Goal: Complete application form: Complete application form

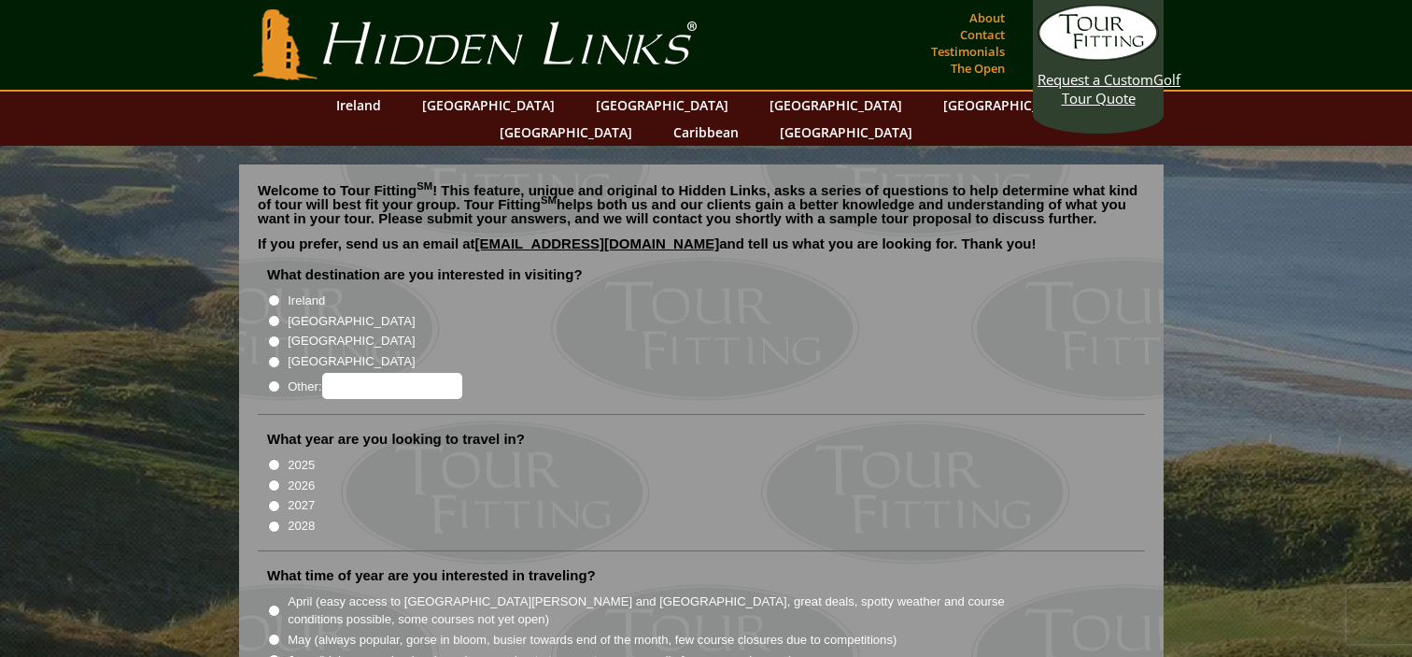
click at [446, 330] on li "[GEOGRAPHIC_DATA]" at bounding box center [709, 340] width 884 height 21
click at [274, 315] on input "[GEOGRAPHIC_DATA]" at bounding box center [274, 321] width 12 height 12
radio input "true"
click at [275, 294] on input "Ireland" at bounding box center [274, 300] width 12 height 12
radio input "true"
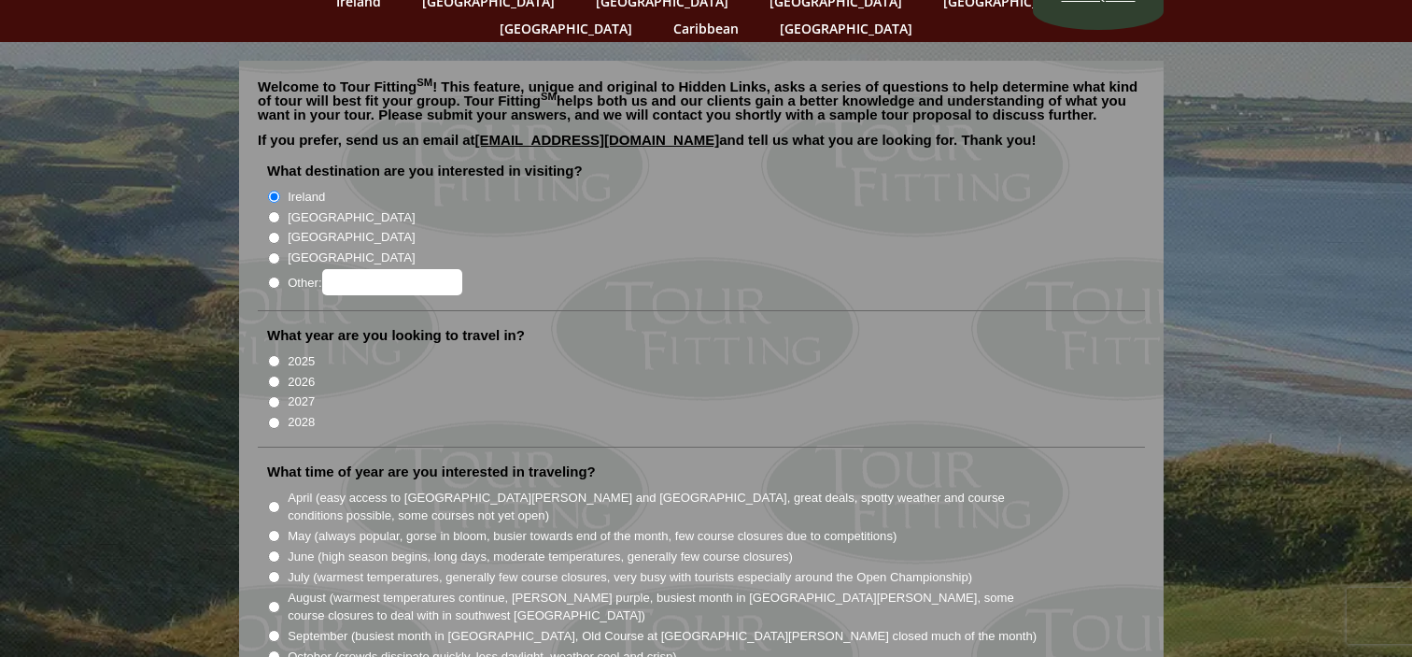
scroll to position [106, 0]
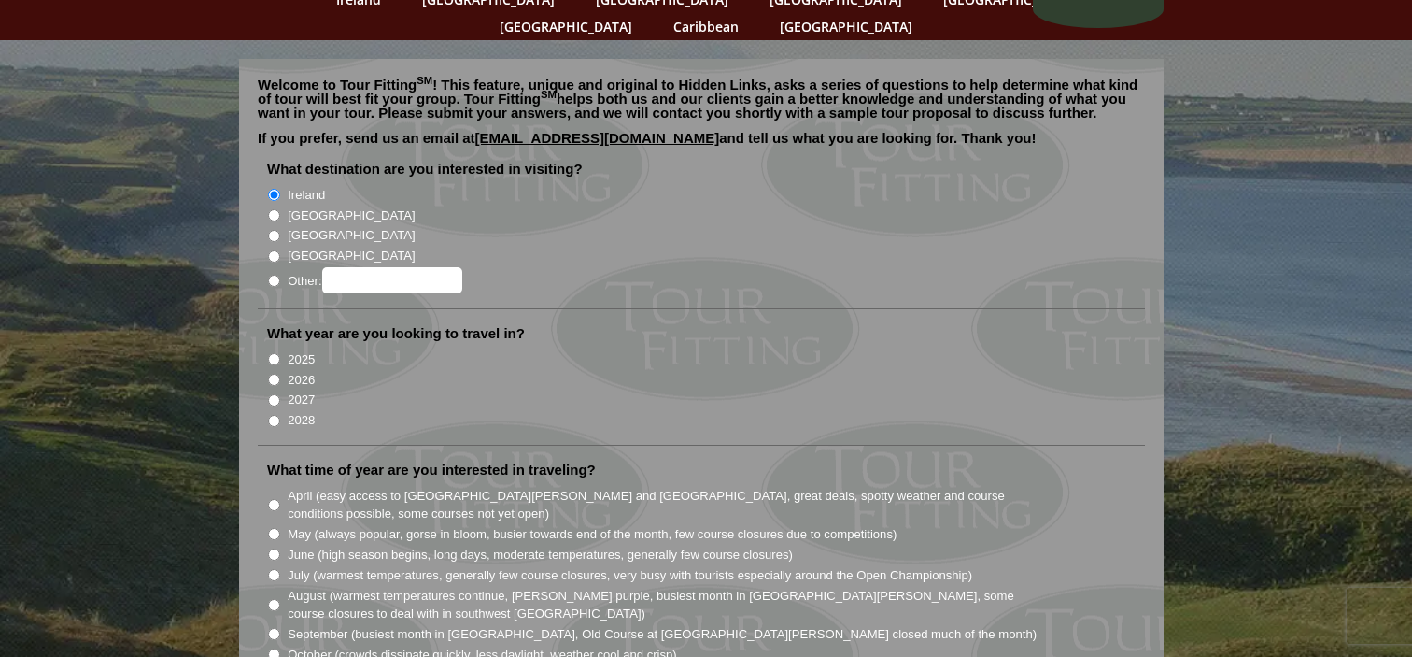
click at [274, 209] on input "[GEOGRAPHIC_DATA]" at bounding box center [274, 215] width 12 height 12
radio input "true"
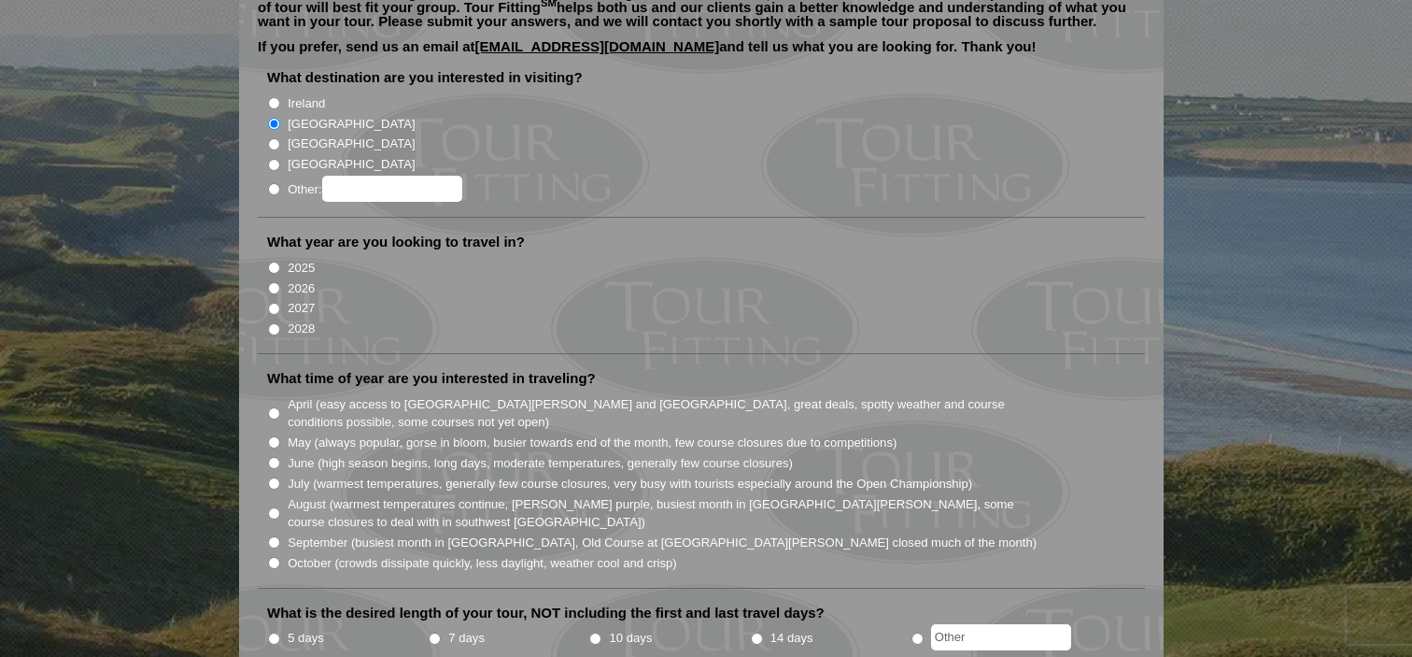
click at [273, 282] on input "2026" at bounding box center [274, 288] width 12 height 12
radio input "true"
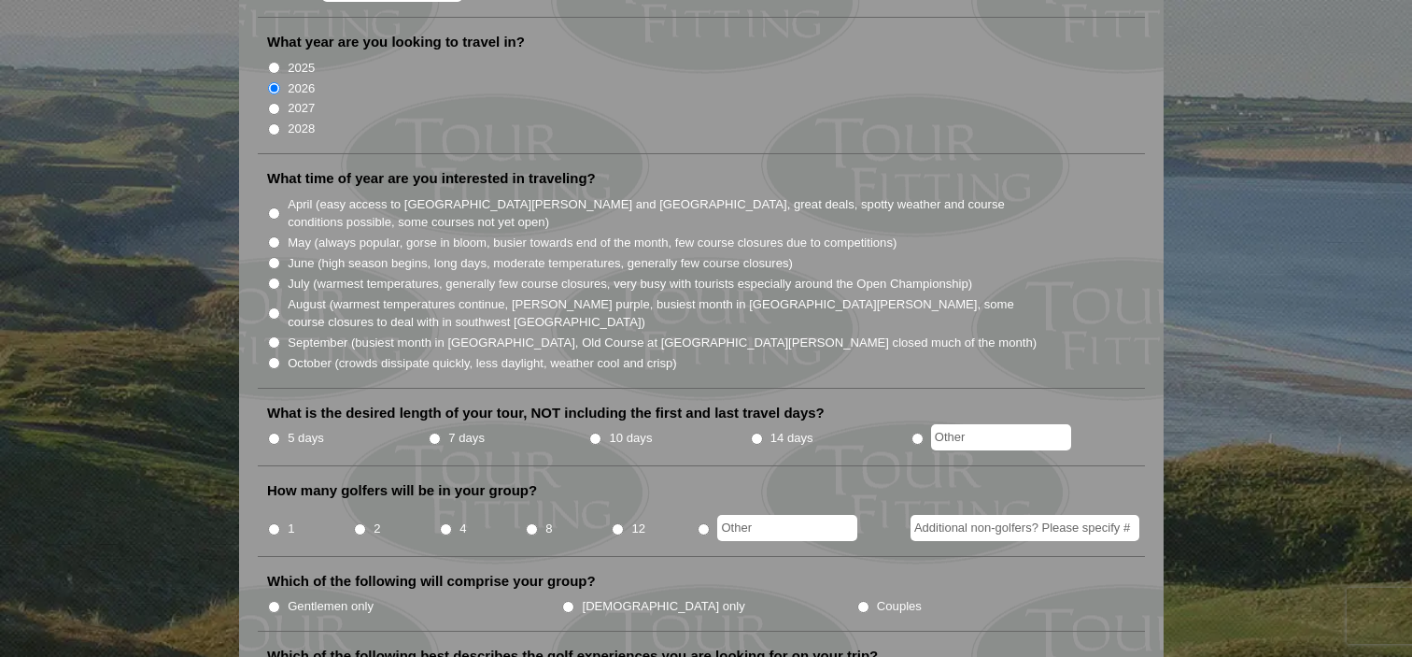
scroll to position [408, 0]
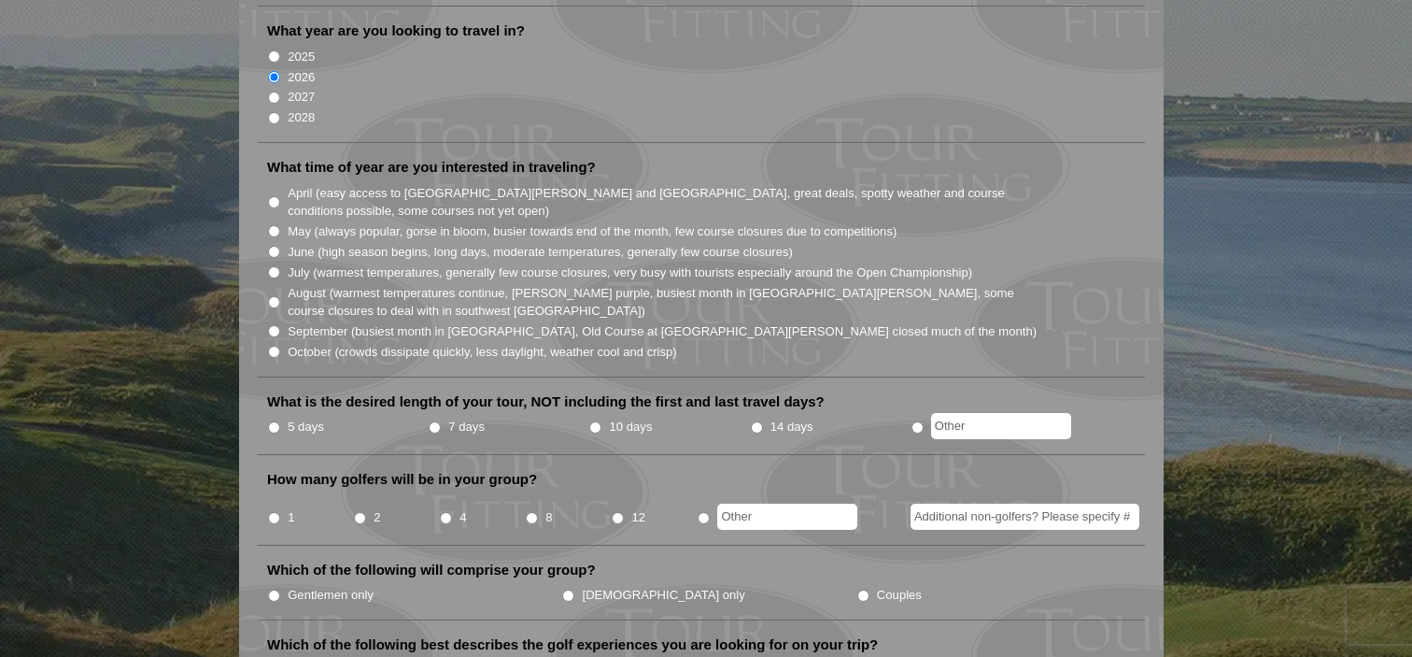
click at [274, 196] on input "April (easy access to [GEOGRAPHIC_DATA][PERSON_NAME] and [GEOGRAPHIC_DATA], gre…" at bounding box center [274, 202] width 12 height 12
radio input "true"
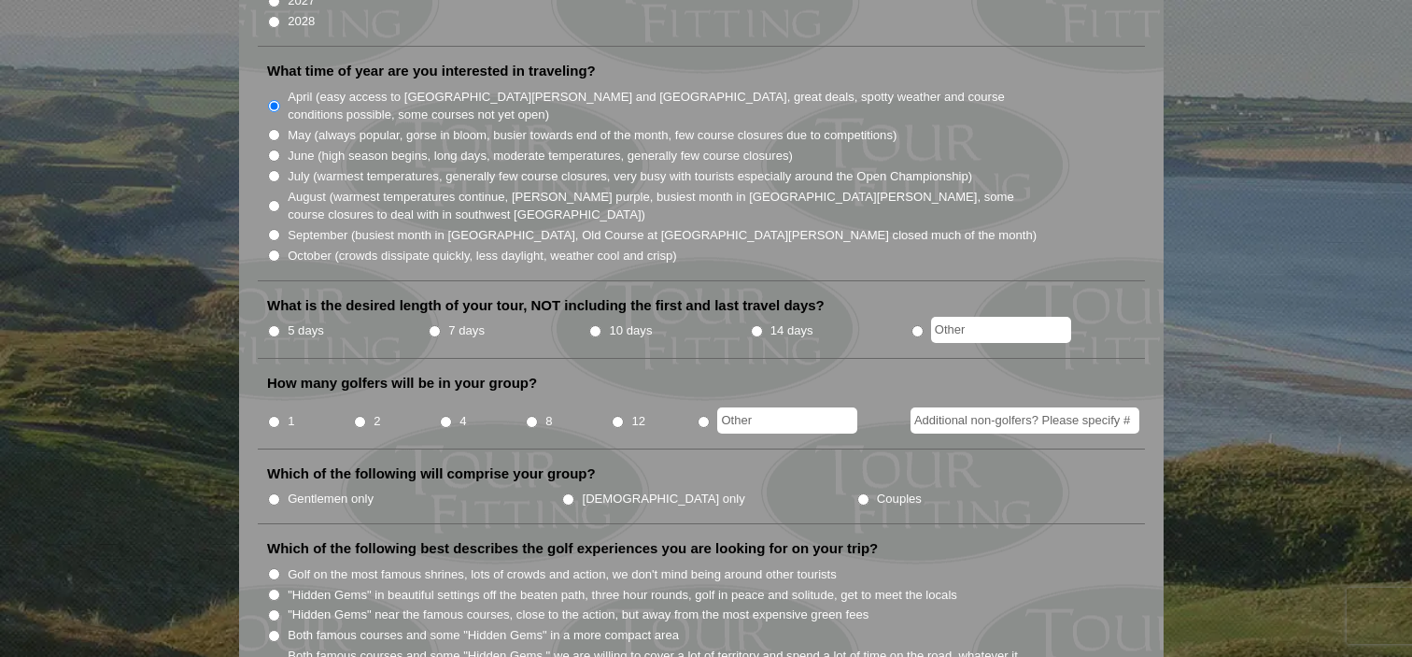
scroll to position [507, 0]
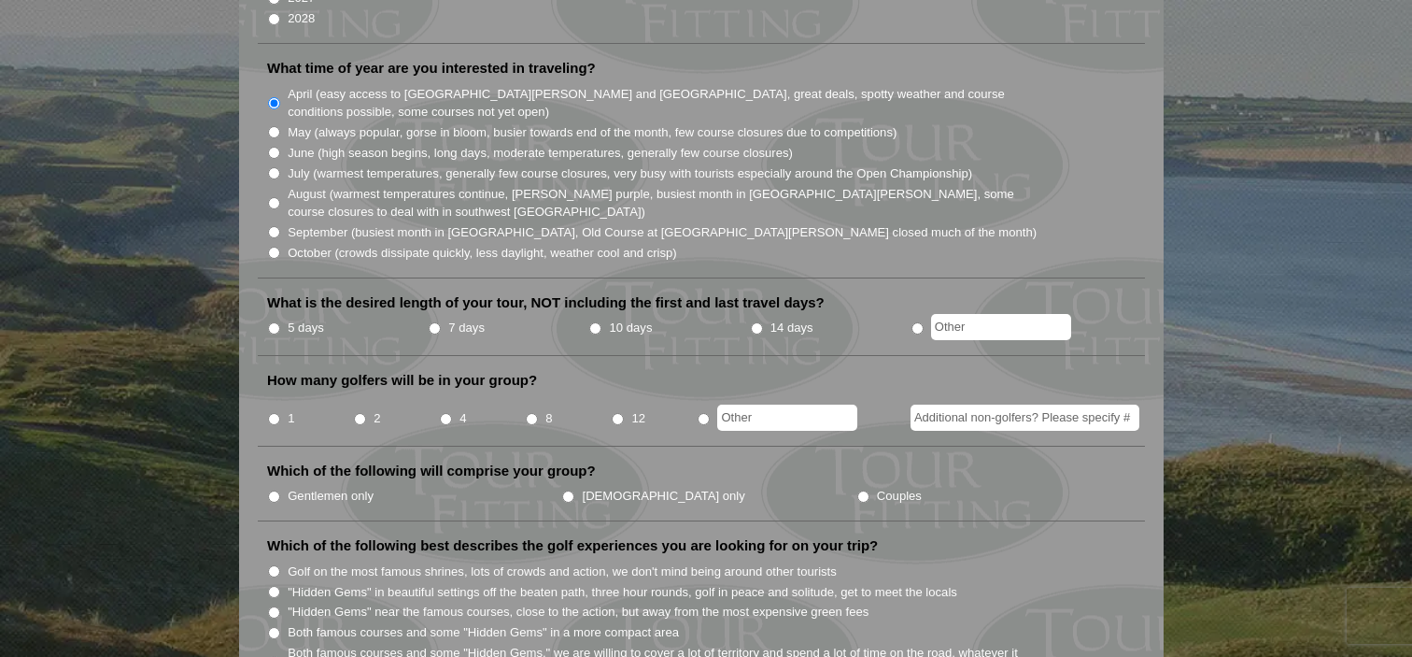
click at [434, 322] on input "7 days" at bounding box center [435, 328] width 12 height 12
radio input "true"
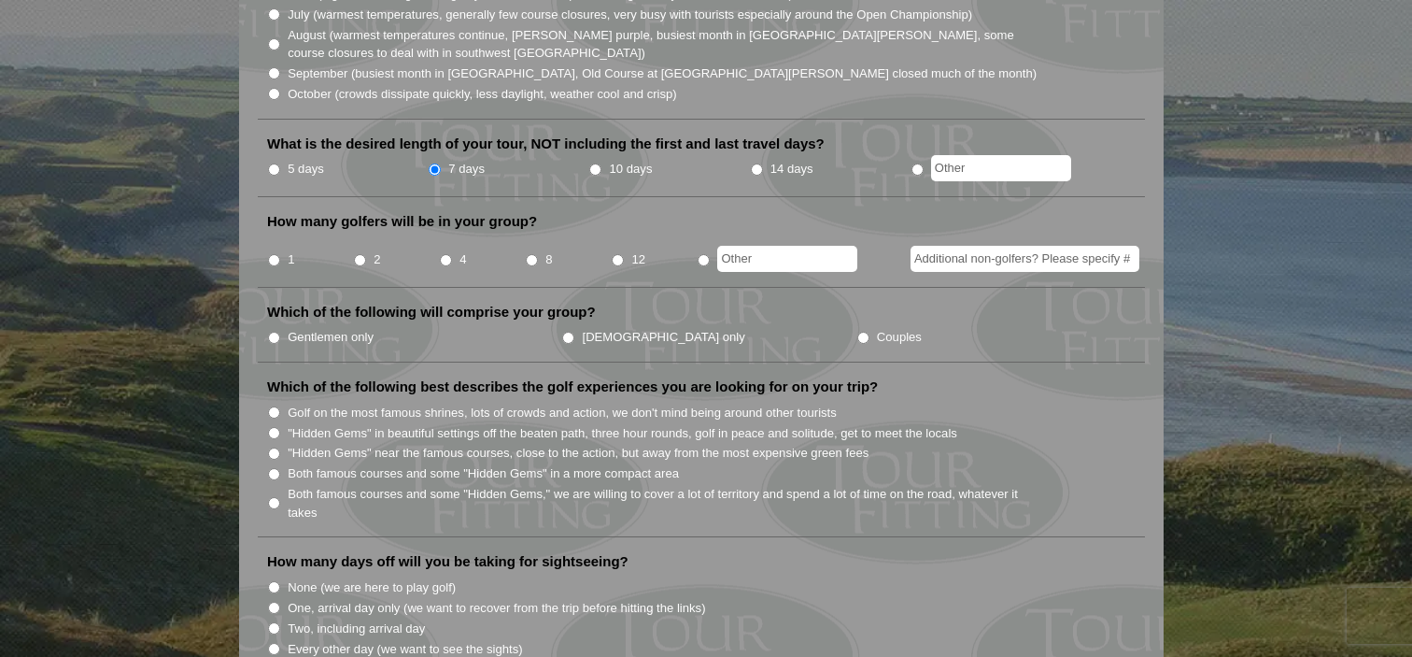
scroll to position [669, 0]
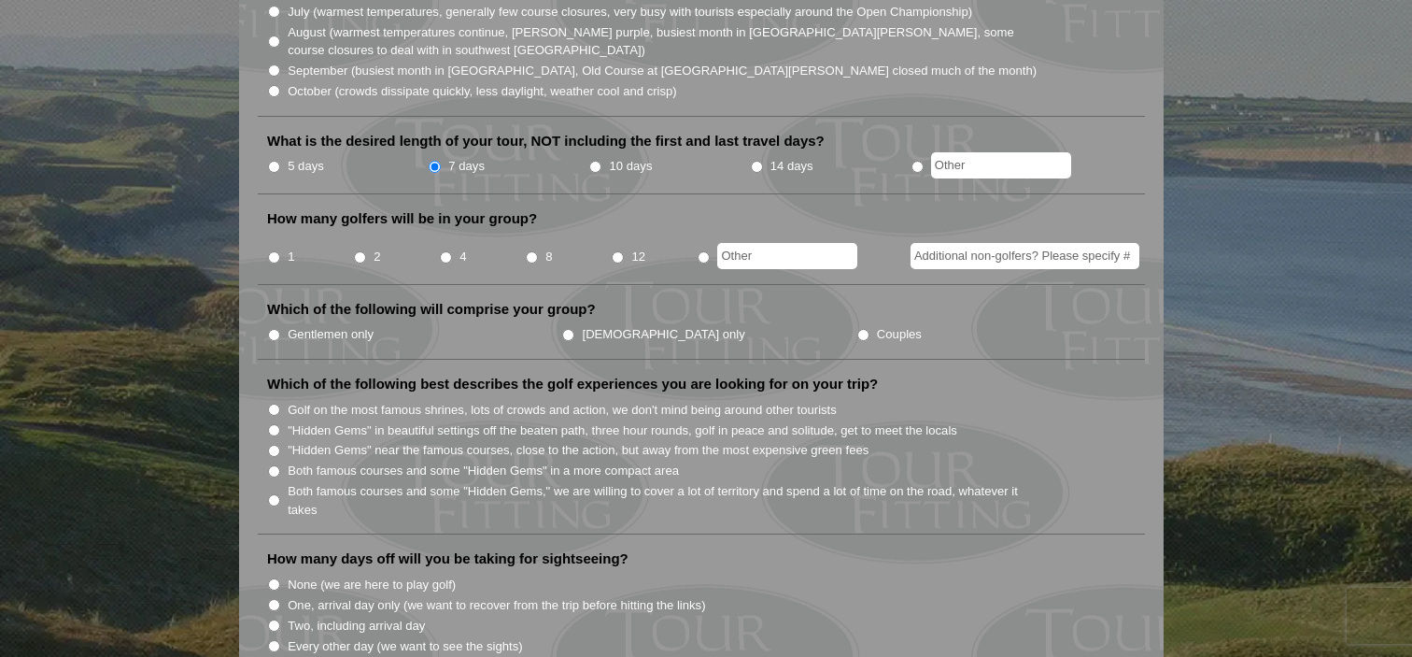
click at [274, 251] on input "1" at bounding box center [274, 257] width 12 height 12
radio input "true"
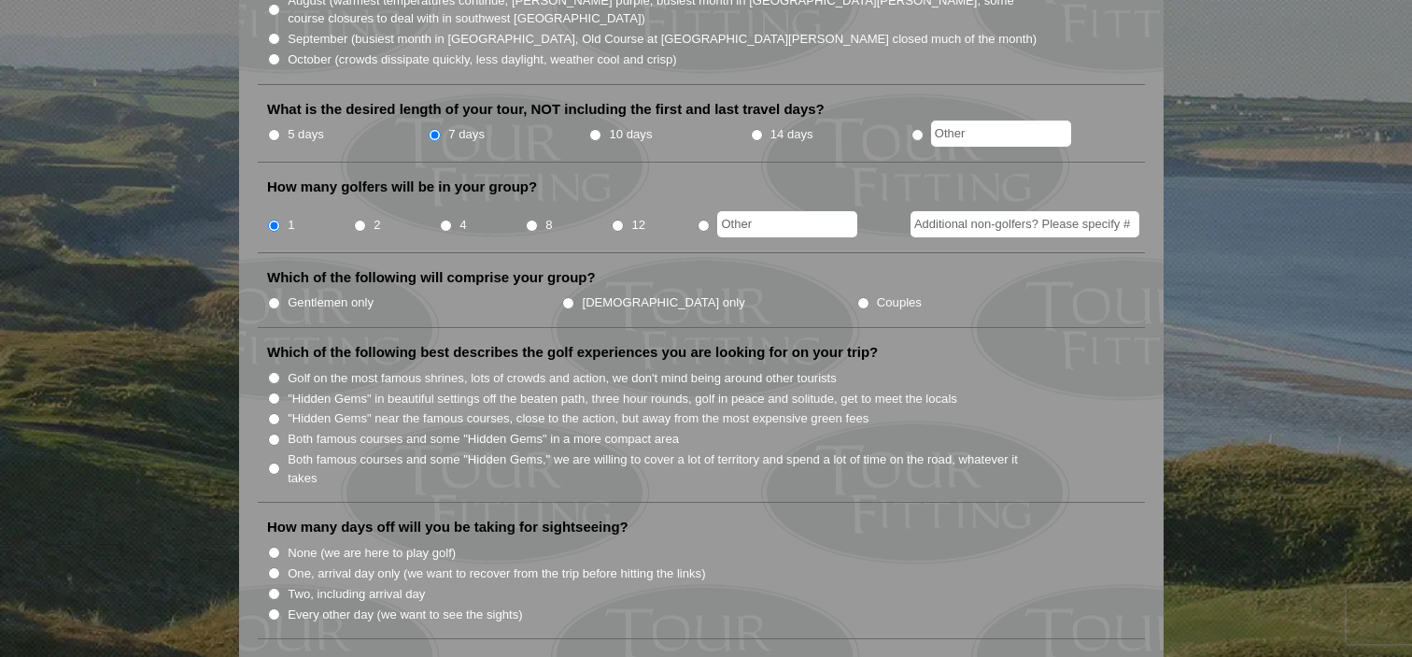
scroll to position [702, 0]
click at [274, 295] on input "Gentlemen only" at bounding box center [274, 301] width 12 height 12
radio input "true"
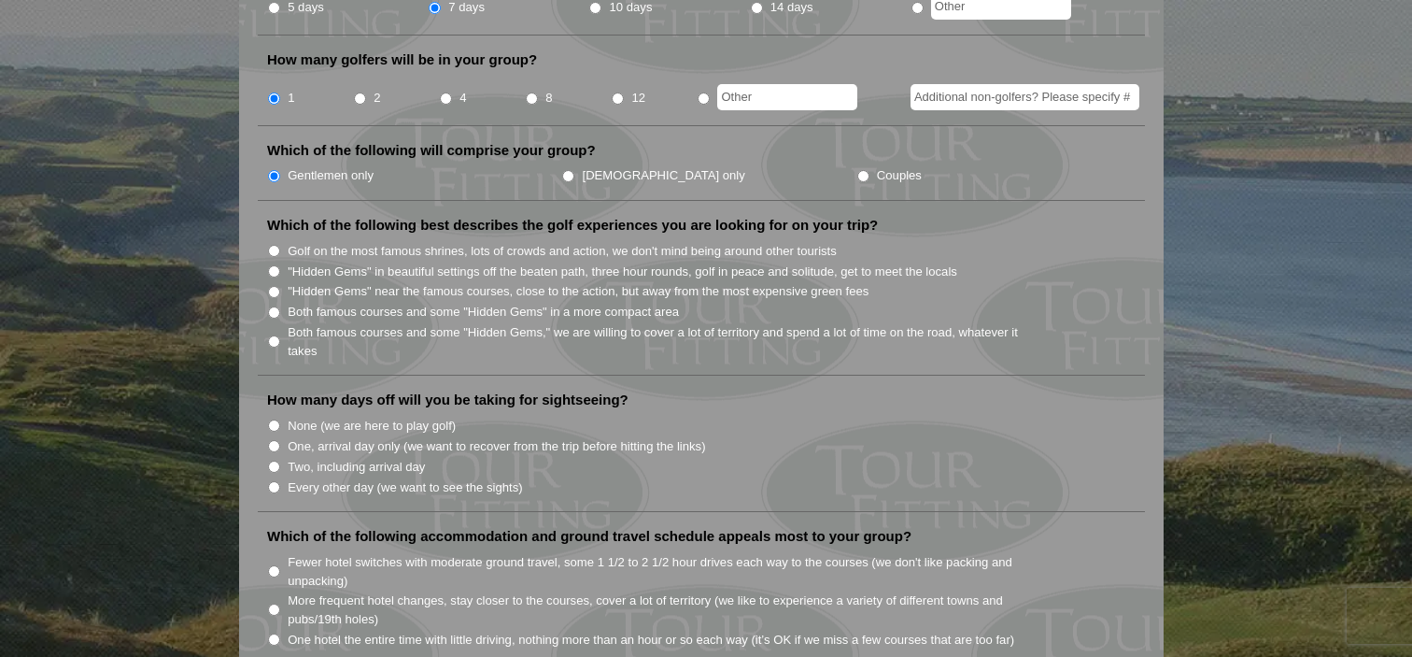
scroll to position [833, 0]
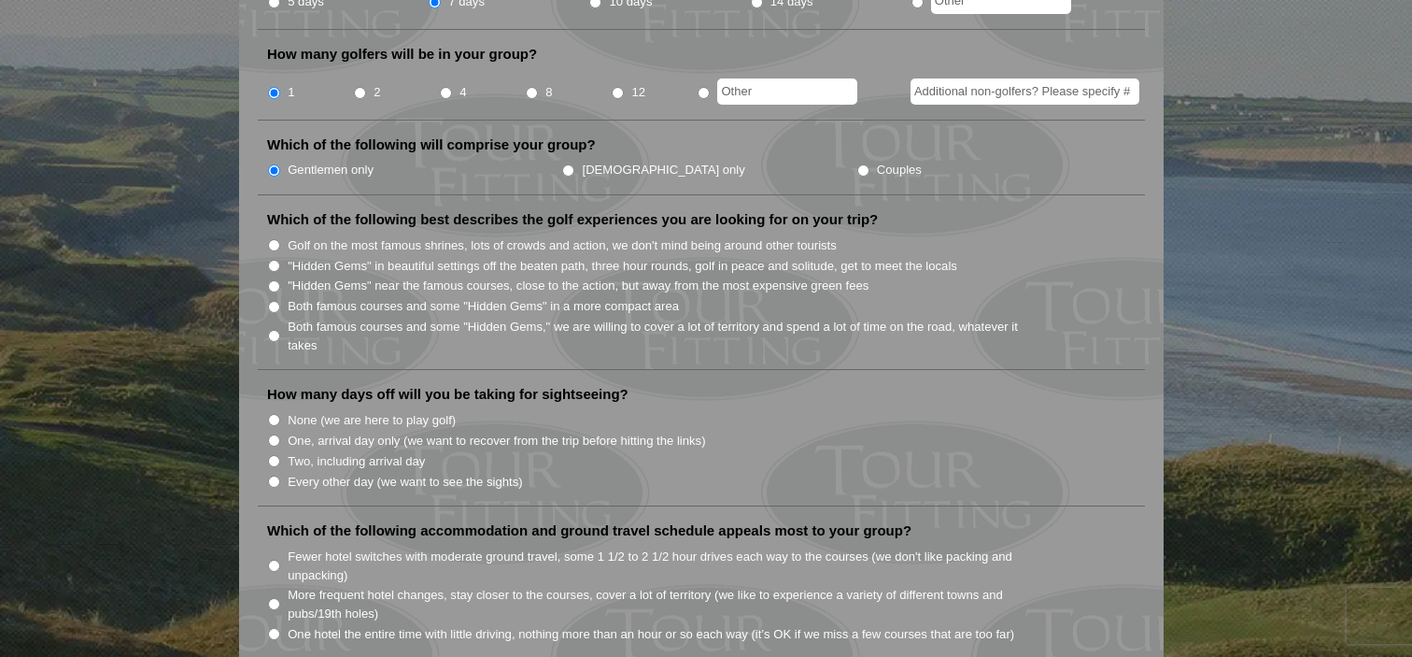
click at [278, 301] on input "Both famous courses and some "Hidden Gems" in a more compact area" at bounding box center [274, 307] width 12 height 12
radio input "true"
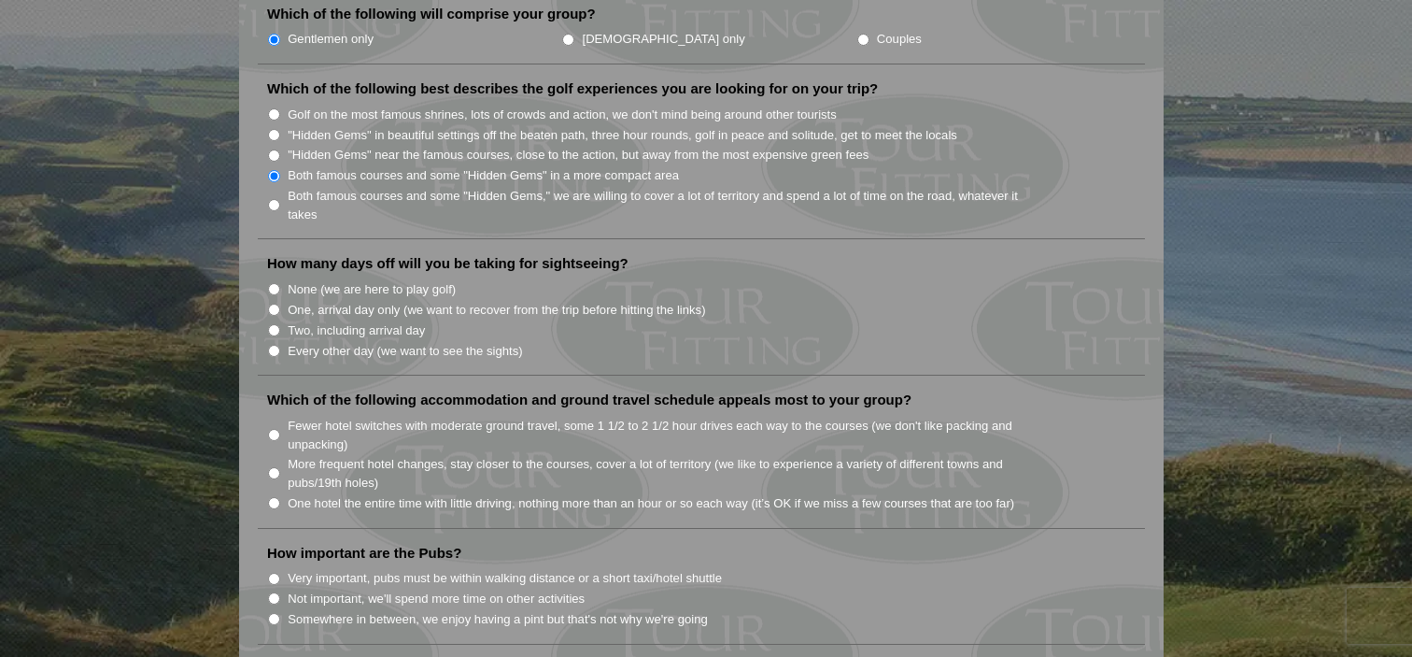
scroll to position [969, 0]
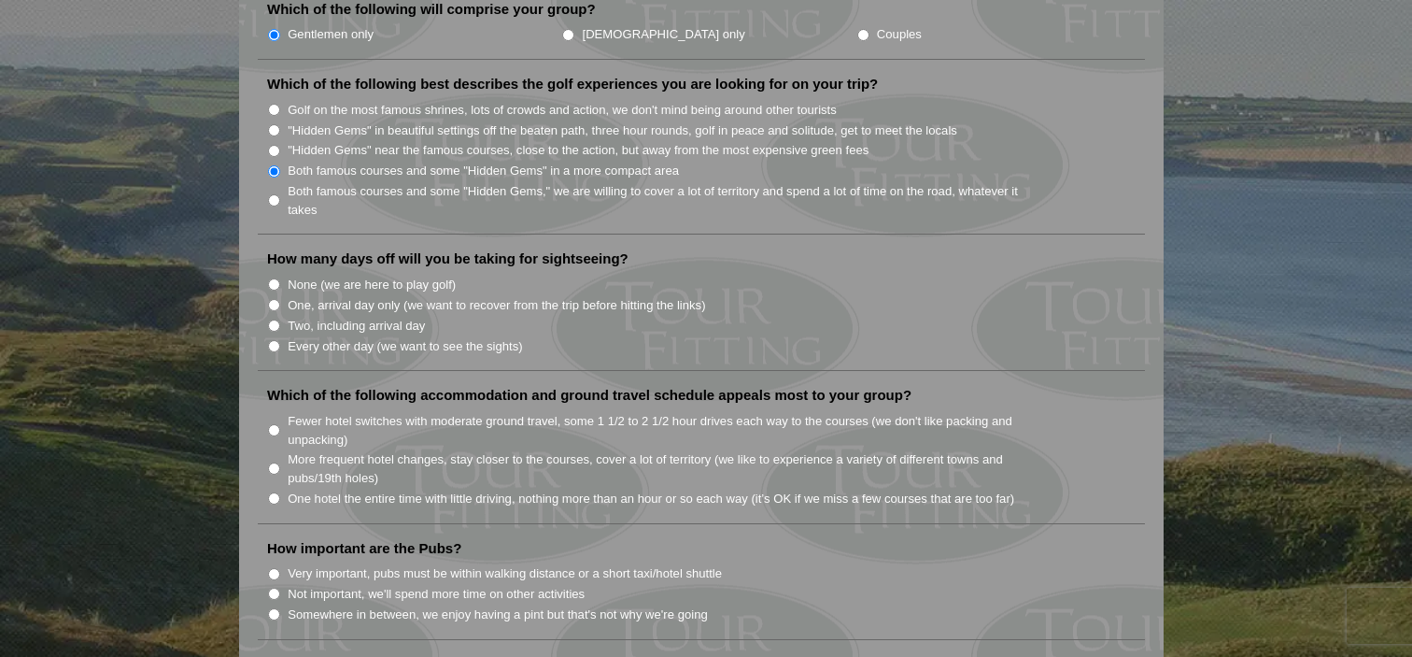
click at [275, 319] on input "Two, including arrival day" at bounding box center [274, 325] width 12 height 12
radio input "true"
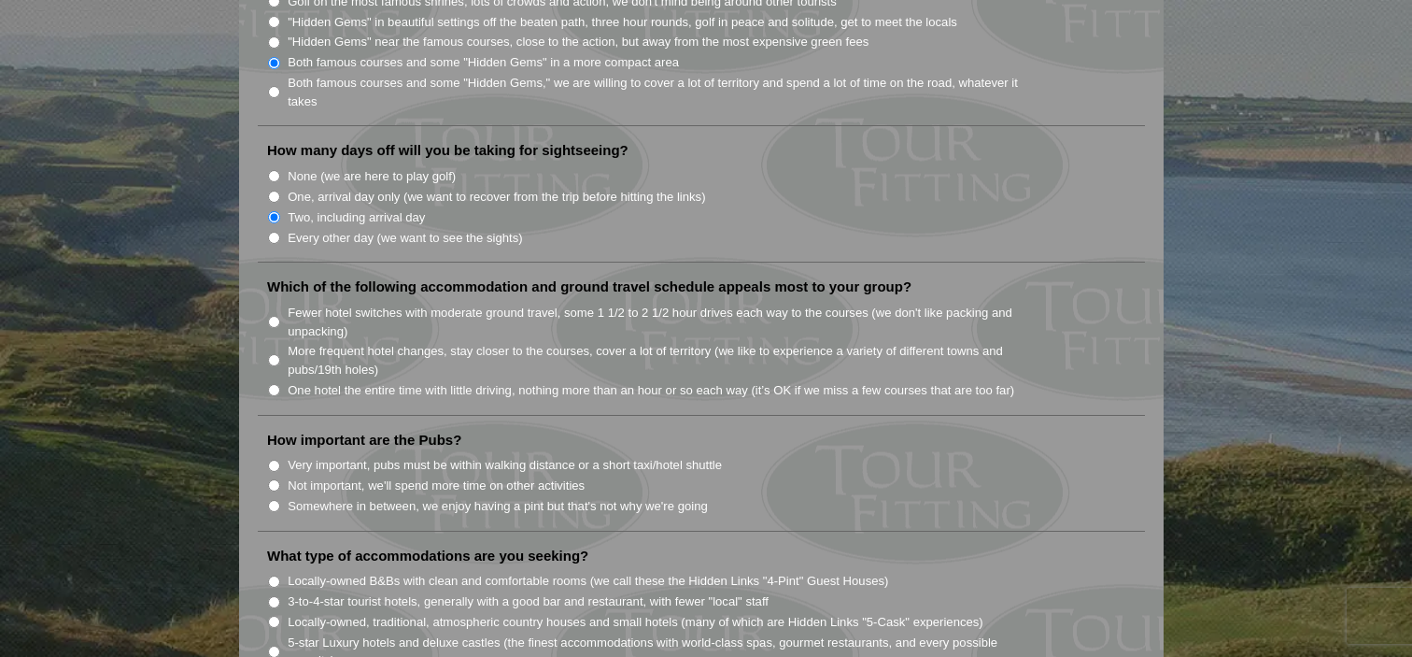
scroll to position [1079, 0]
click at [276, 314] on input "Fewer hotel switches with moderate ground travel, some 1 1/2 to 2 1/2 hour driv…" at bounding box center [274, 320] width 12 height 12
radio input "true"
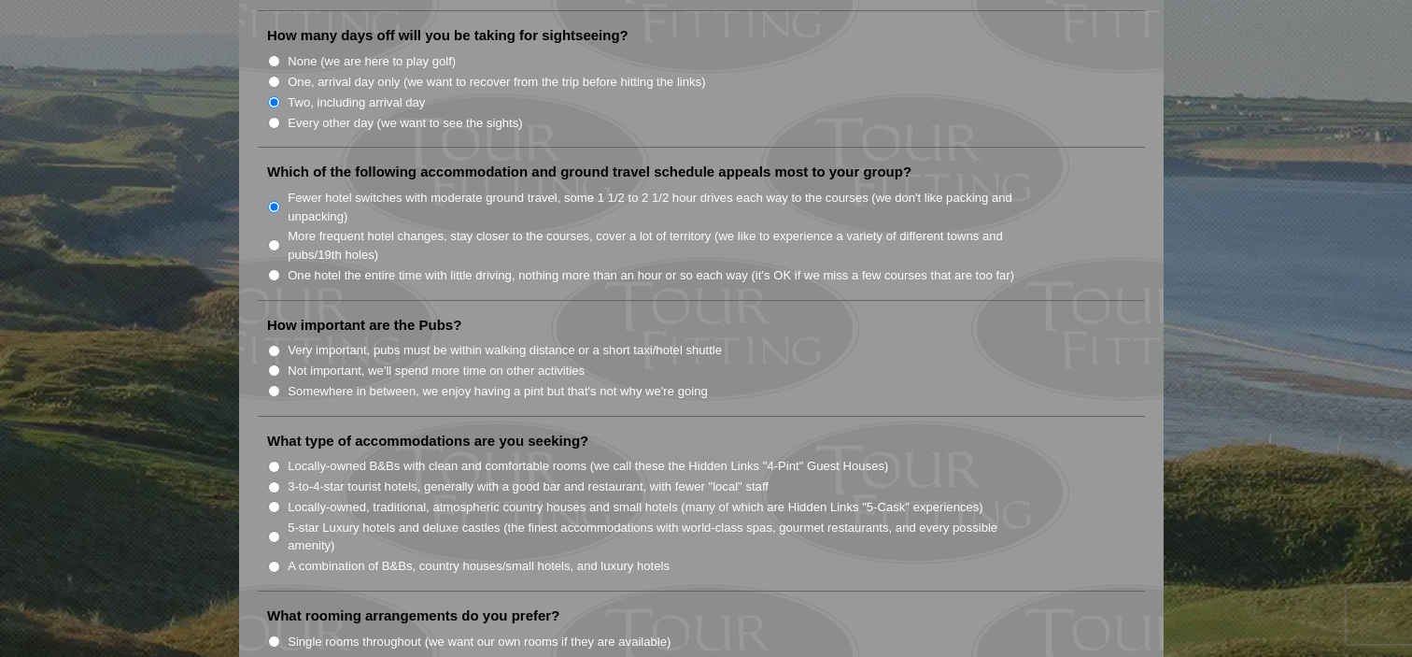
scroll to position [1203, 0]
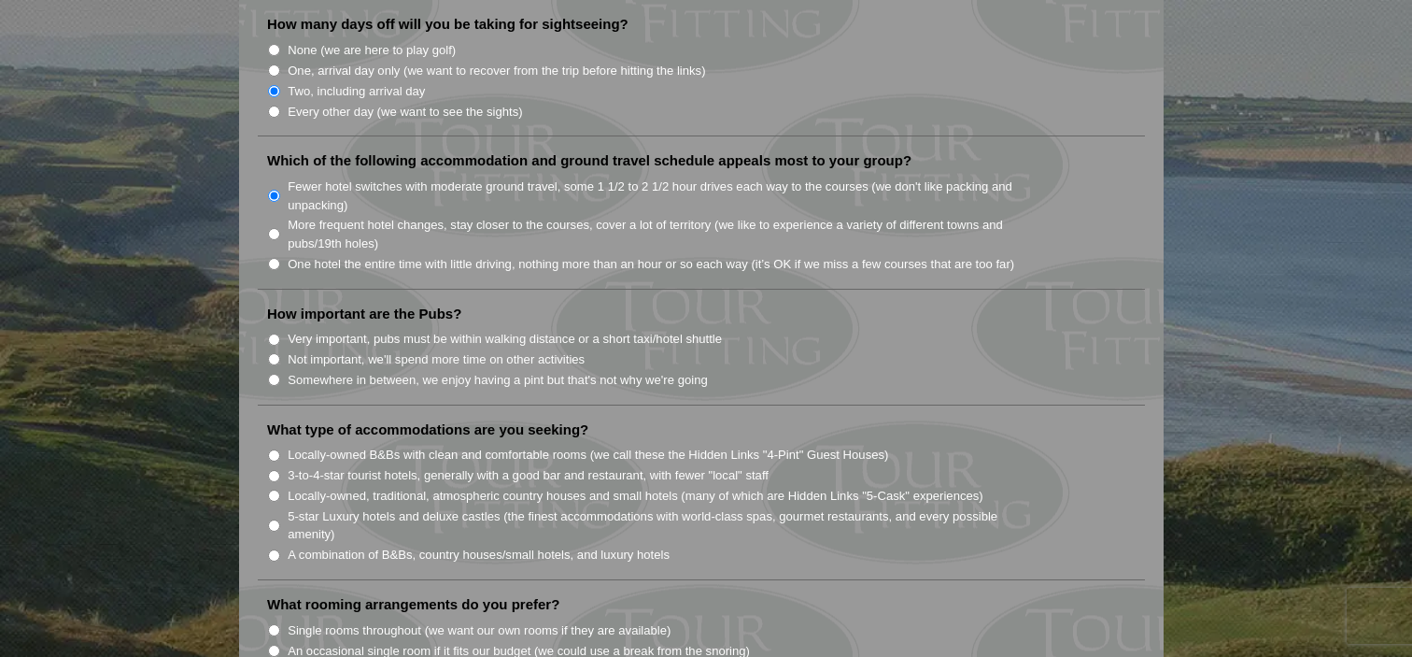
click at [276, 333] on input "Very important, pubs must be within walking distance or a short taxi/hotel shut…" at bounding box center [274, 339] width 12 height 12
radio input "true"
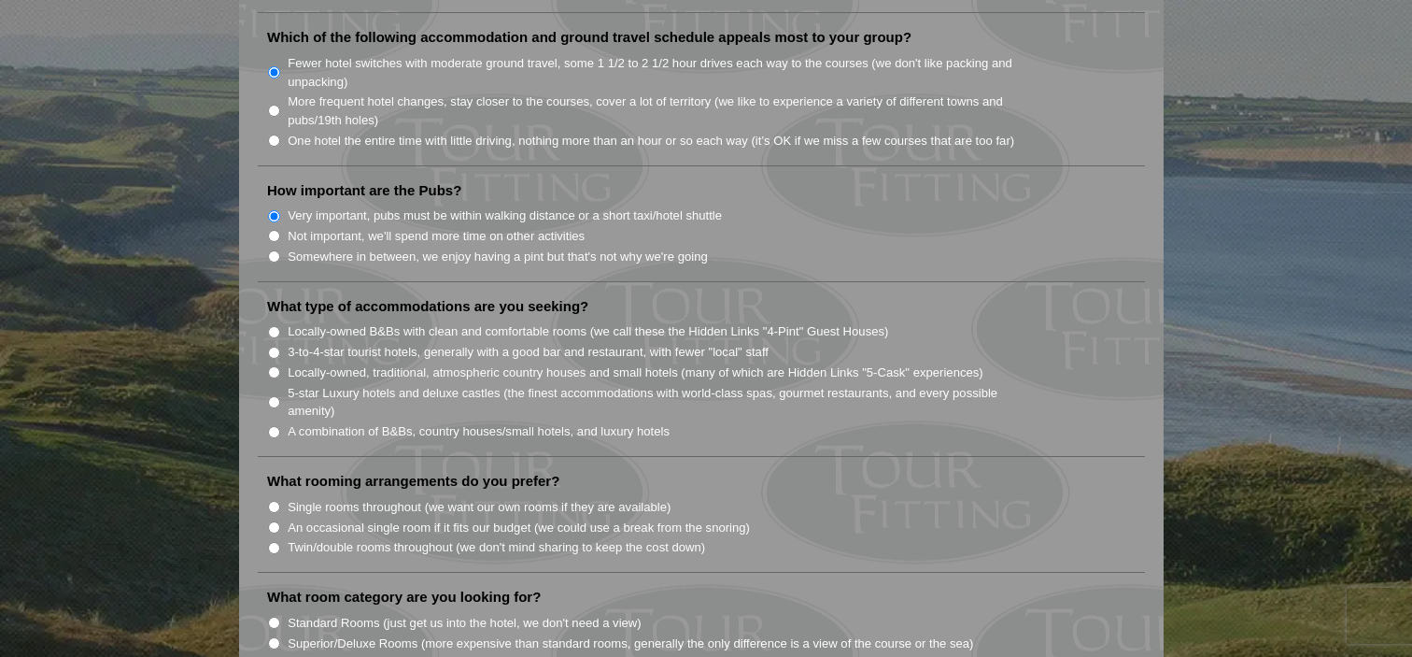
scroll to position [1349, 0]
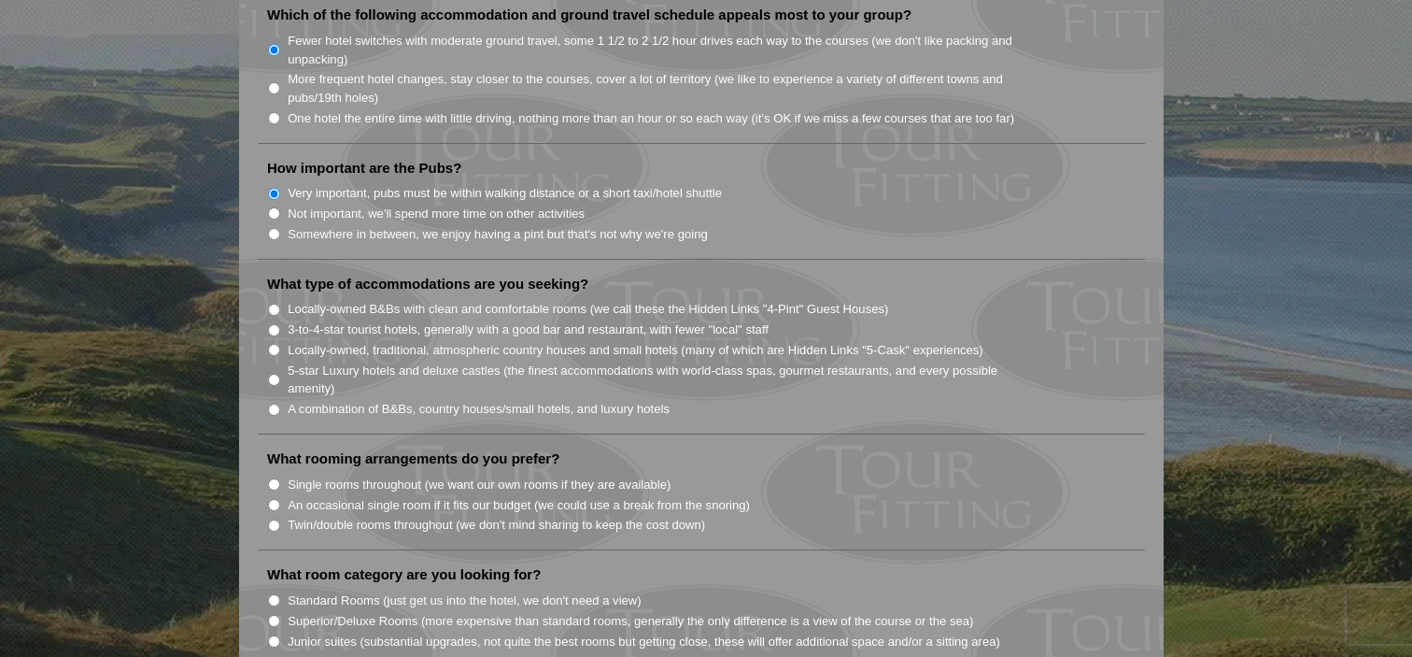
click at [278, 304] on input "Locally-owned B&Bs with clean and comfortable rooms (we call these the Hidden L…" at bounding box center [274, 310] width 12 height 12
radio input "true"
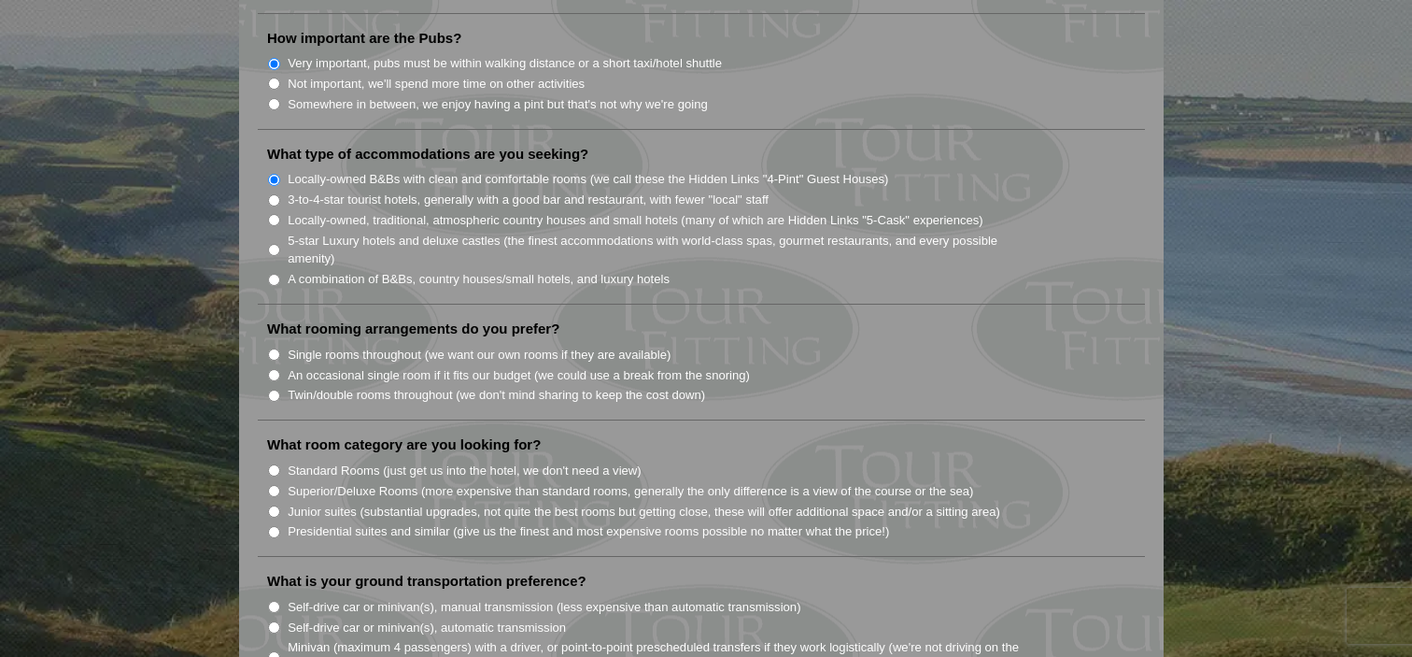
scroll to position [1480, 0]
click at [276, 347] on input "Single rooms throughout (we want our own rooms if they are available)" at bounding box center [274, 353] width 12 height 12
radio input "true"
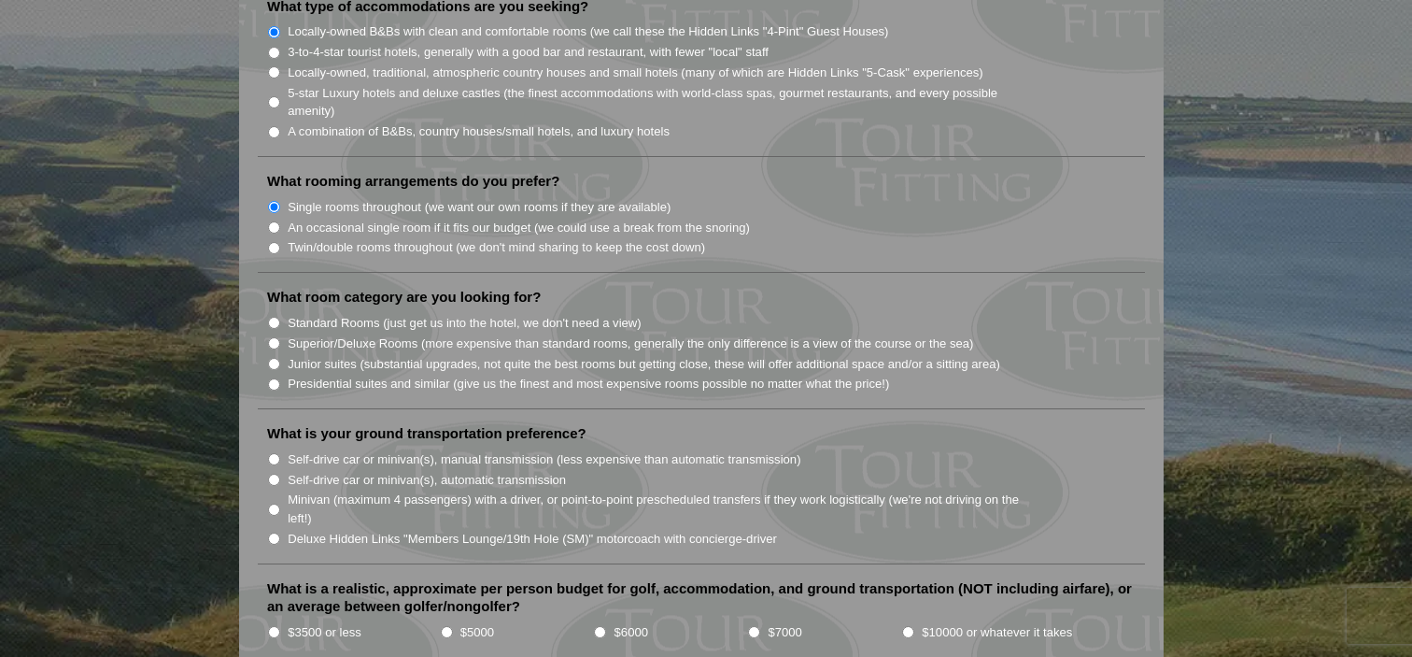
scroll to position [1629, 0]
click at [273, 309] on li "Standard Rooms (just get us into the hotel, we don't need a view)" at bounding box center [709, 319] width 884 height 21
click at [276, 314] on input "Standard Rooms (just get us into the hotel, we don't need a view)" at bounding box center [274, 320] width 12 height 12
radio input "true"
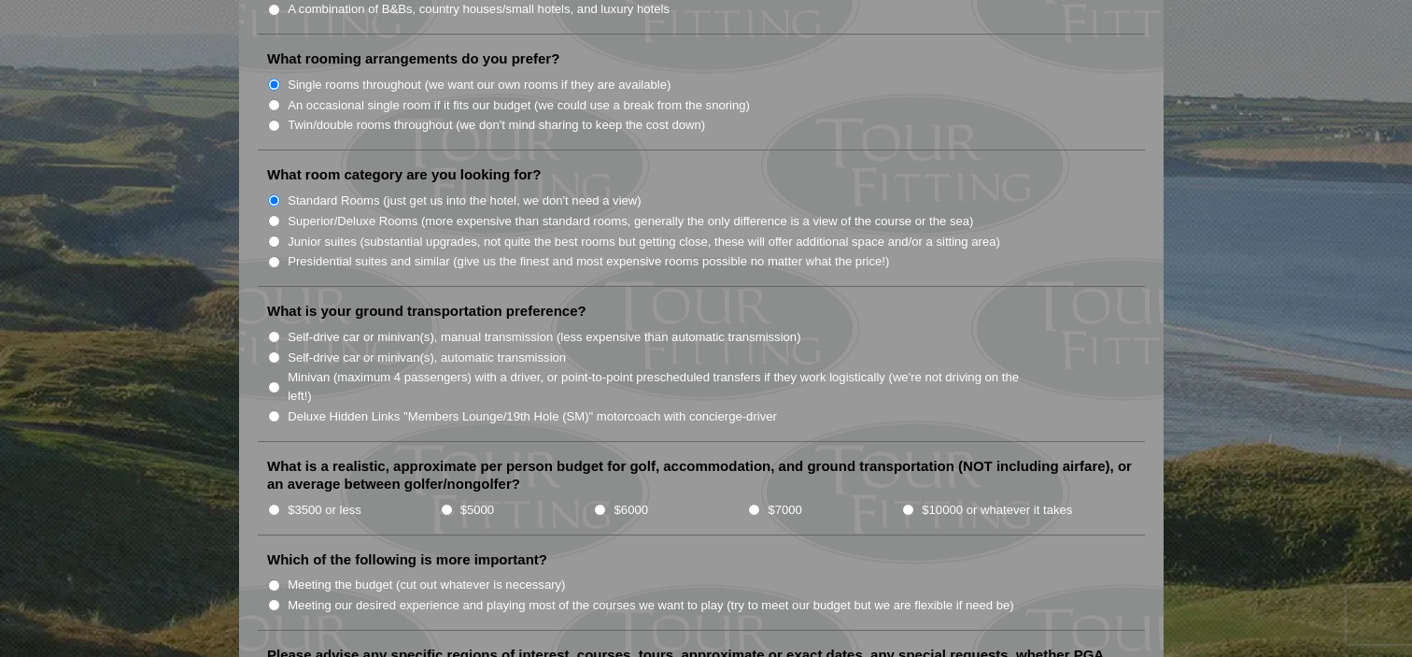
scroll to position [1760, 0]
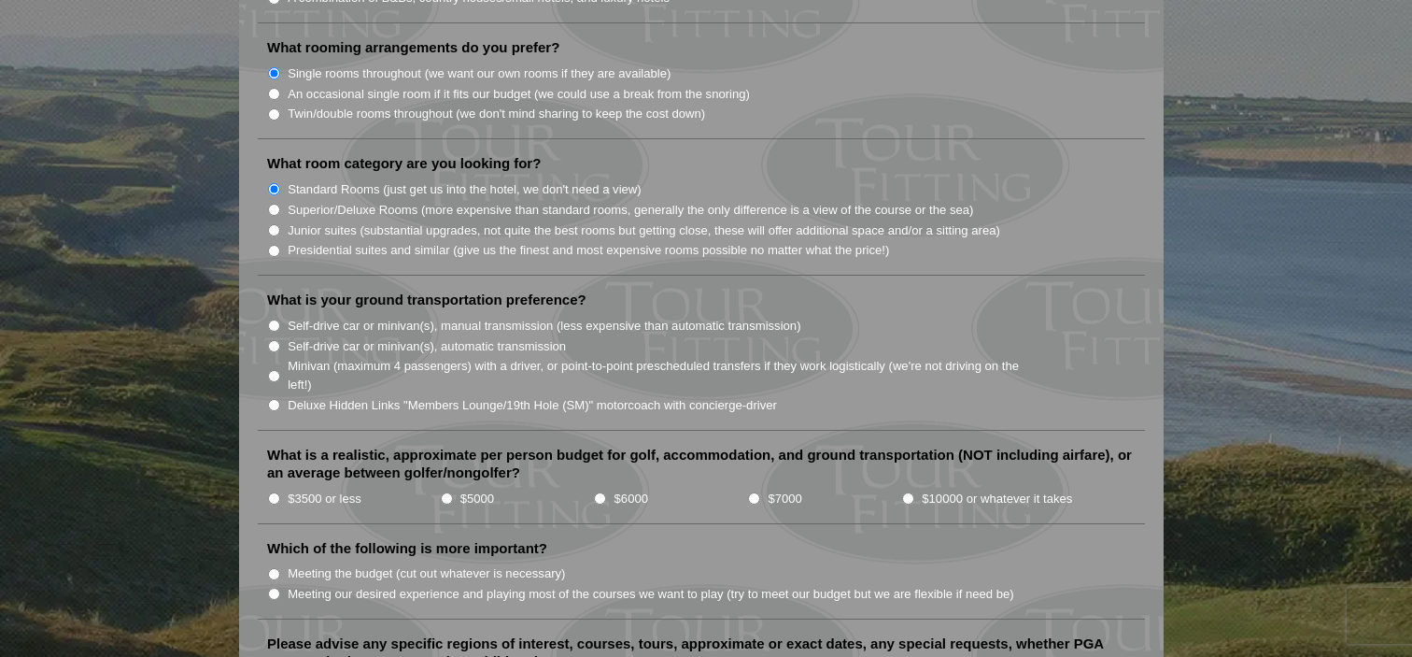
click at [274, 319] on input "Self-drive car or minivan(s), manual transmission (less expensive than automati…" at bounding box center [274, 325] width 12 height 12
radio input "true"
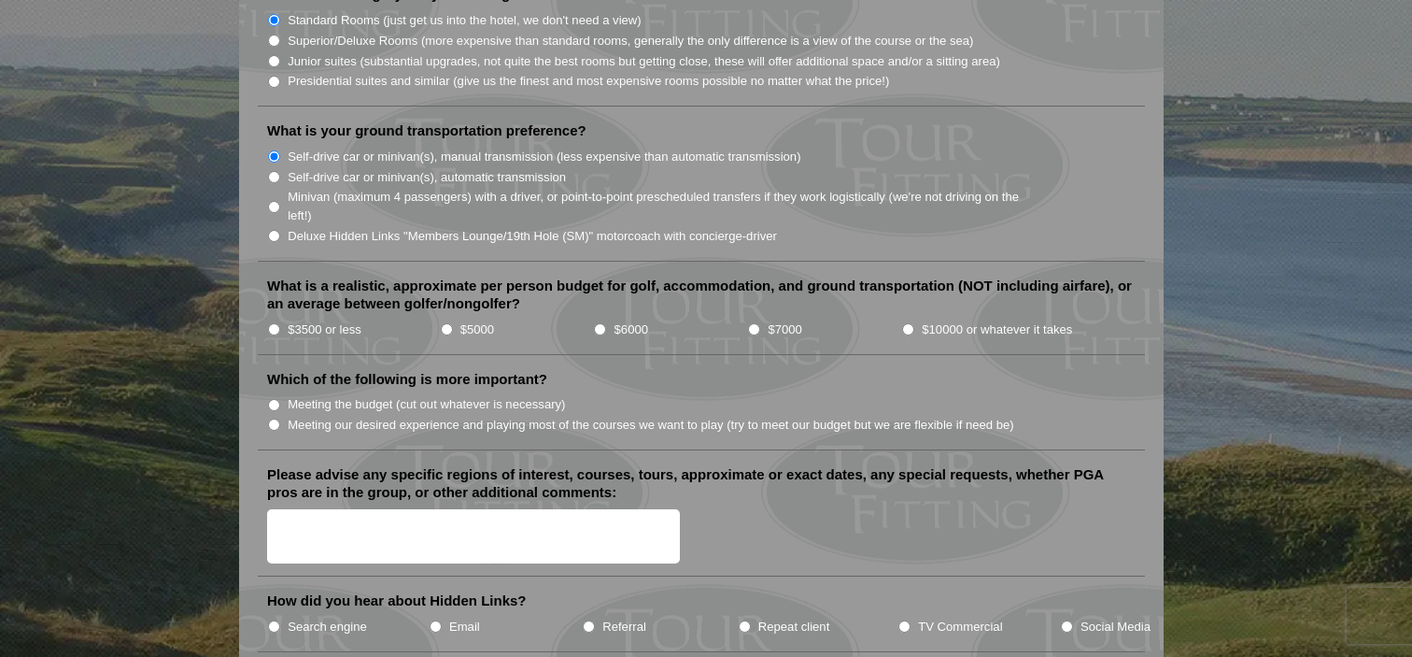
scroll to position [1933, 0]
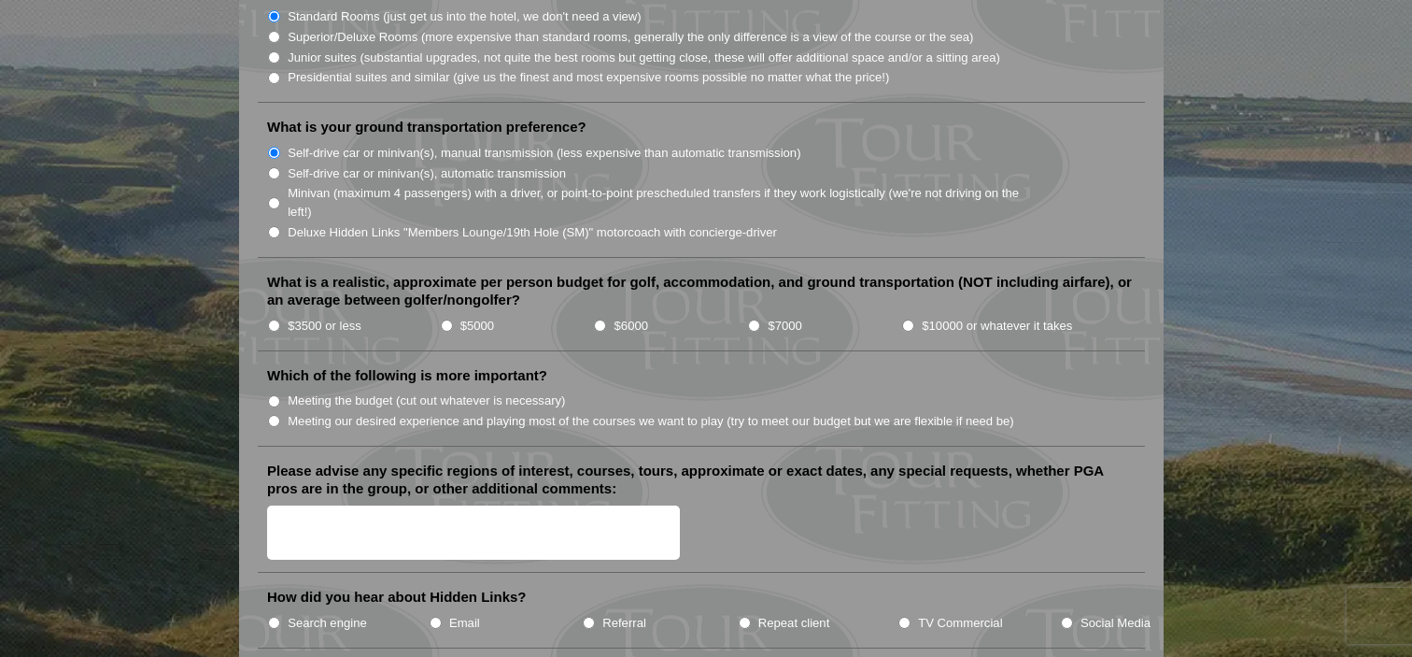
click at [448, 319] on input "$5000" at bounding box center [447, 325] width 12 height 12
radio input "true"
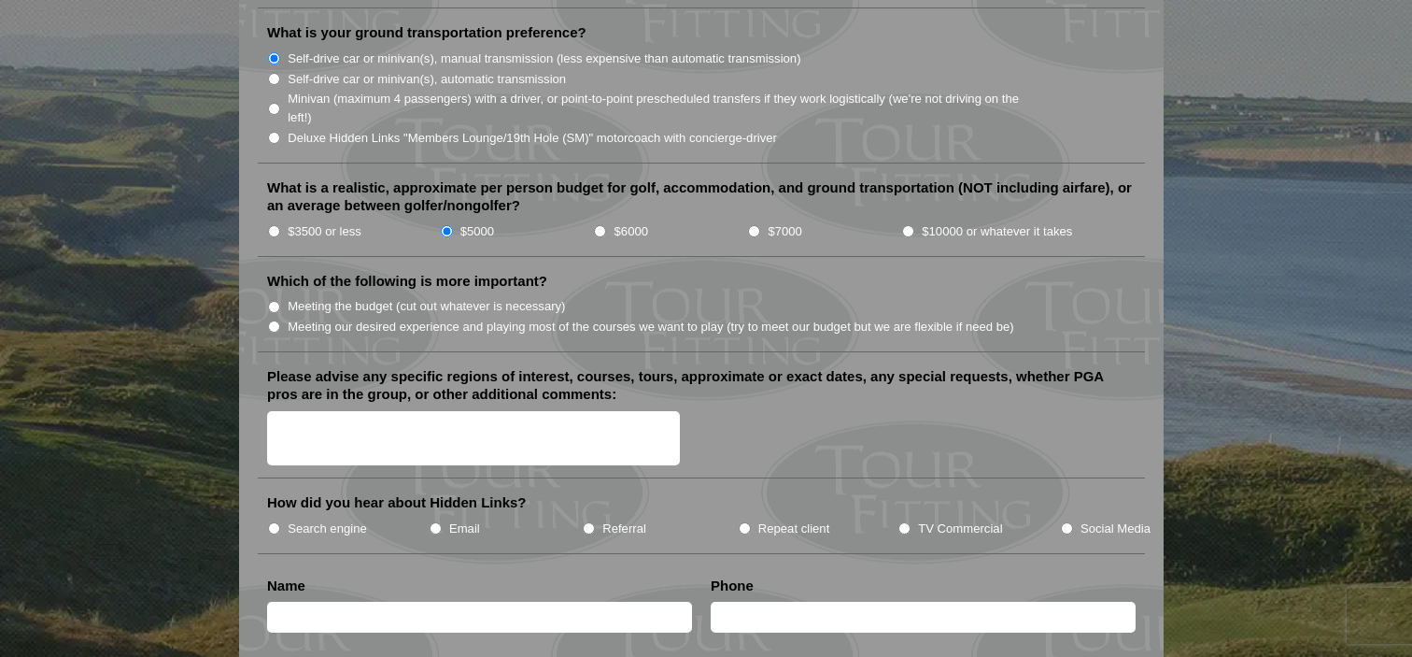
scroll to position [2032, 0]
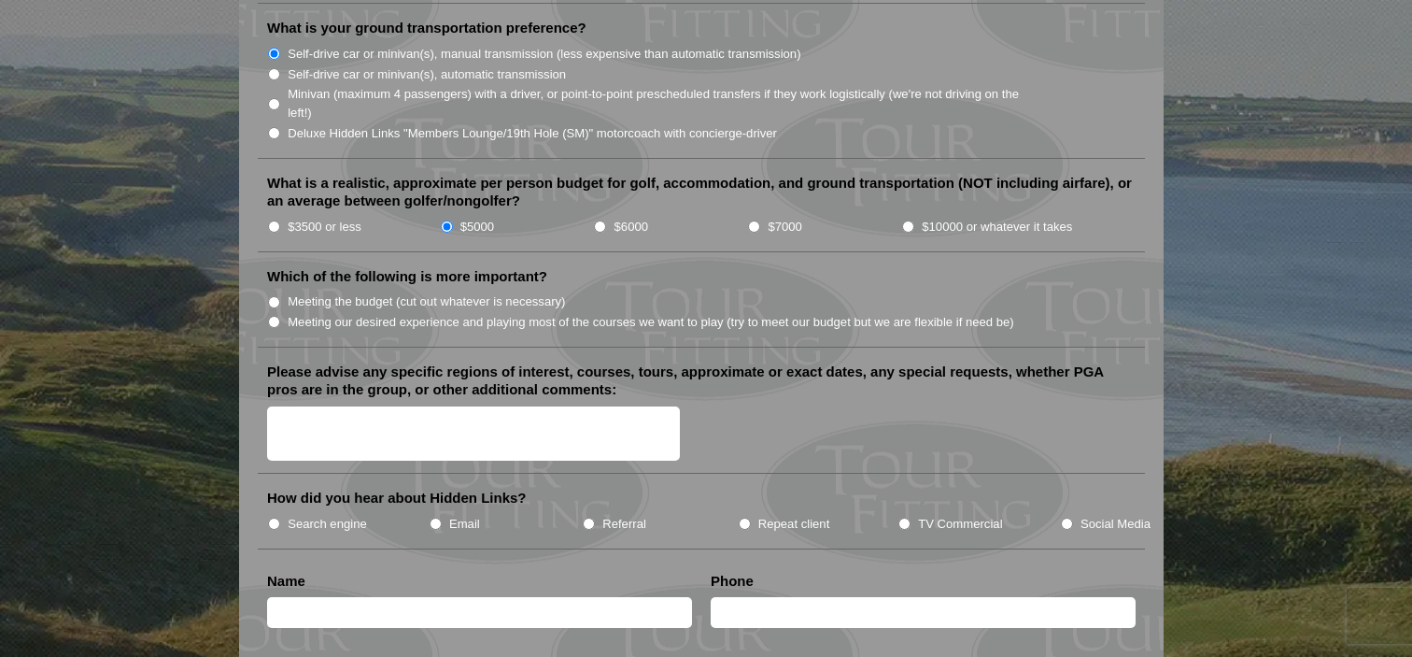
click at [275, 316] on input "Meeting our desired experience and playing most of the courses we want to play …" at bounding box center [274, 322] width 12 height 12
radio input "true"
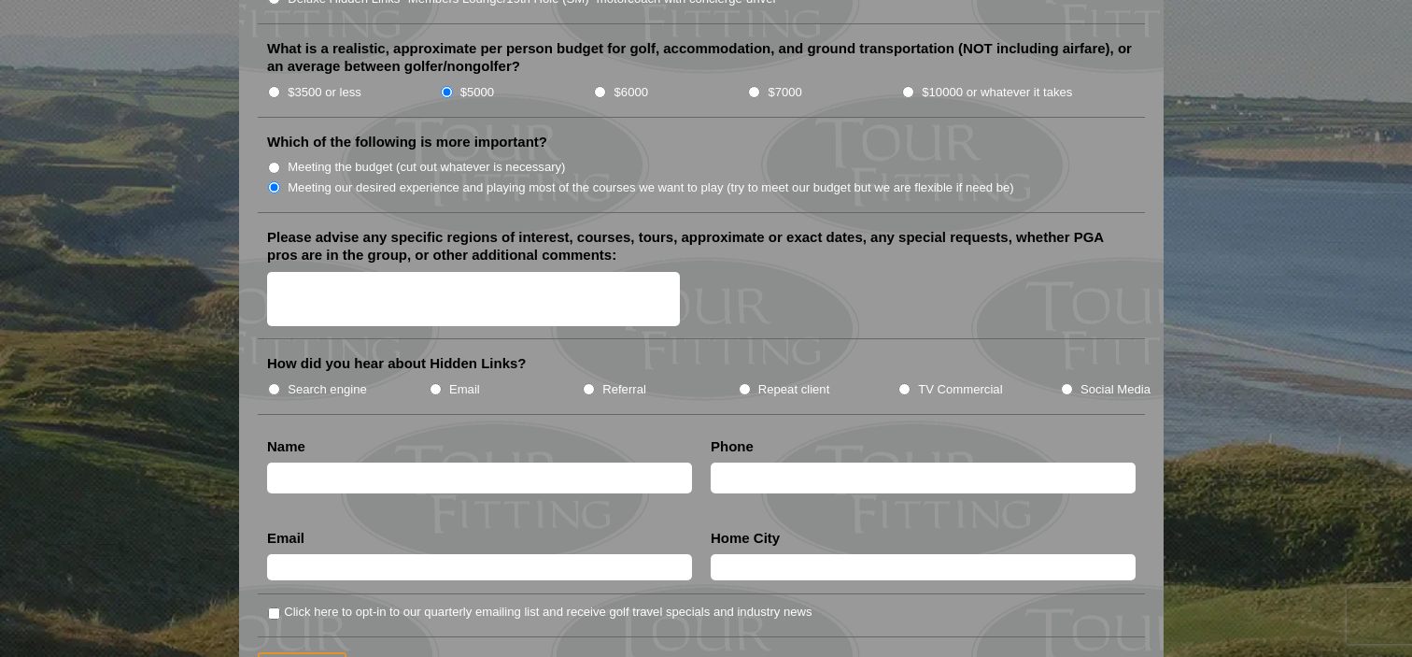
scroll to position [2174, 0]
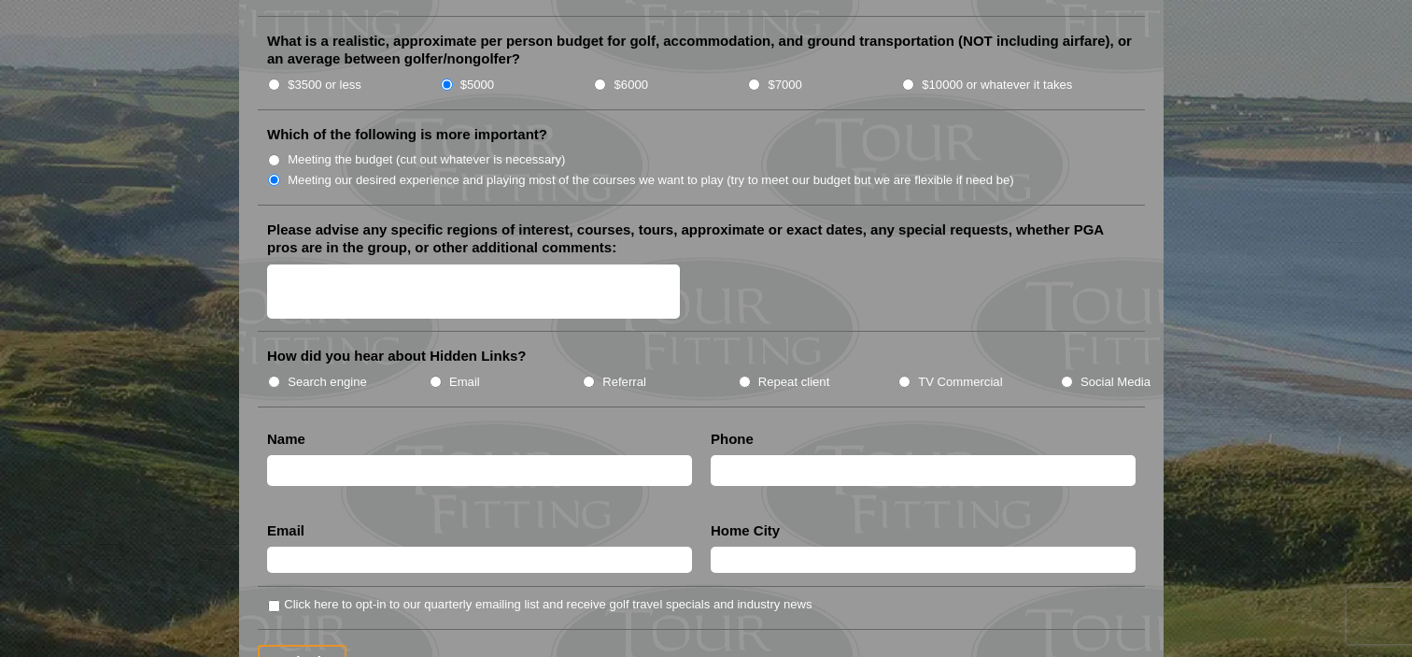
click at [374, 455] on input "text" at bounding box center [479, 470] width 425 height 31
click at [402, 455] on input "text" at bounding box center [479, 470] width 425 height 31
click at [343, 455] on input "Mitchg" at bounding box center [479, 470] width 425 height 31
type input "[PERSON_NAME]"
click at [751, 455] on input "text" at bounding box center [923, 470] width 425 height 31
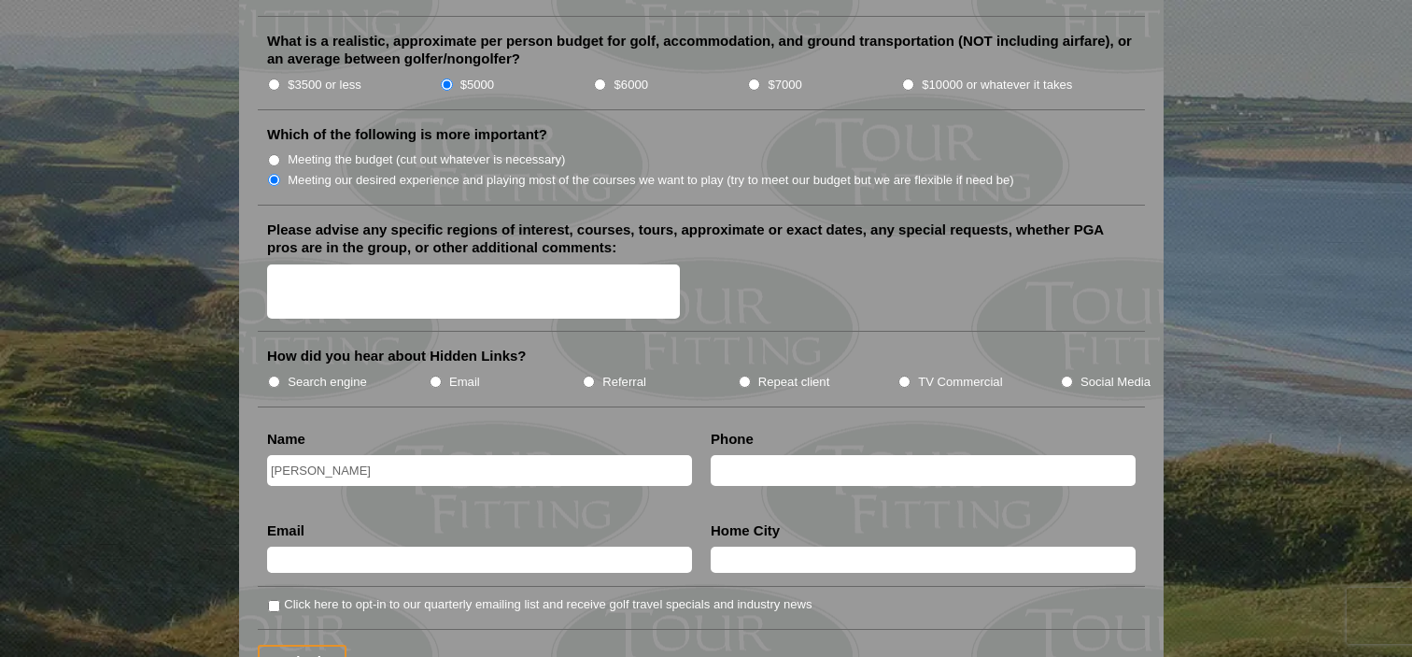
click at [561, 546] on input "text" at bounding box center [479, 559] width 425 height 26
type input "[EMAIL_ADDRESS][DOMAIN_NAME]"
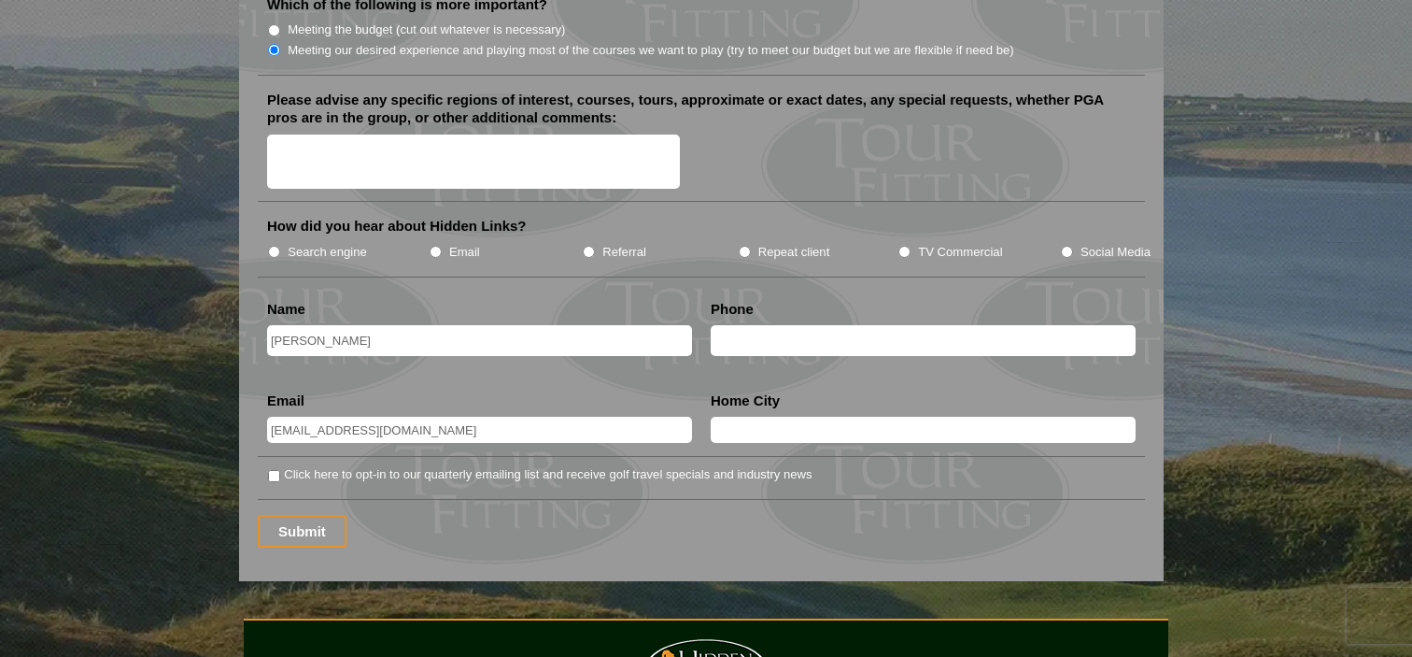
scroll to position [2307, 0]
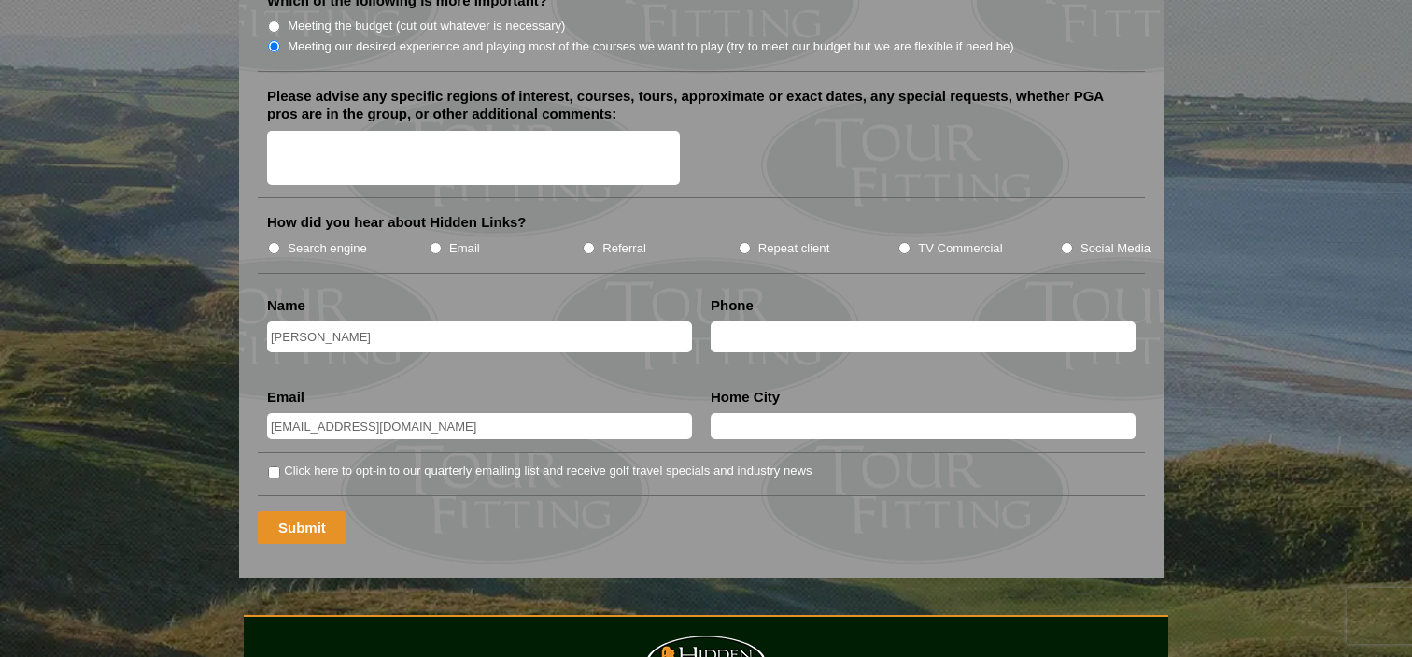
click at [305, 511] on input "Submit" at bounding box center [302, 527] width 89 height 33
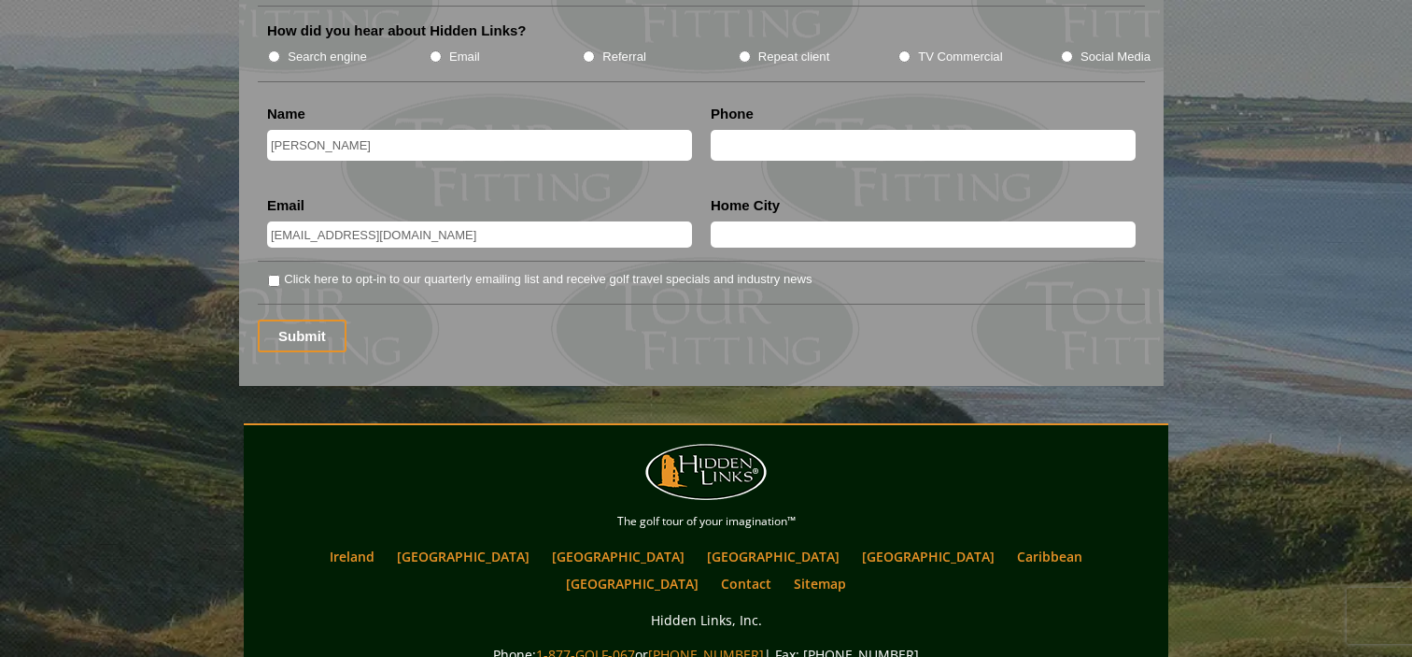
scroll to position [2416, 0]
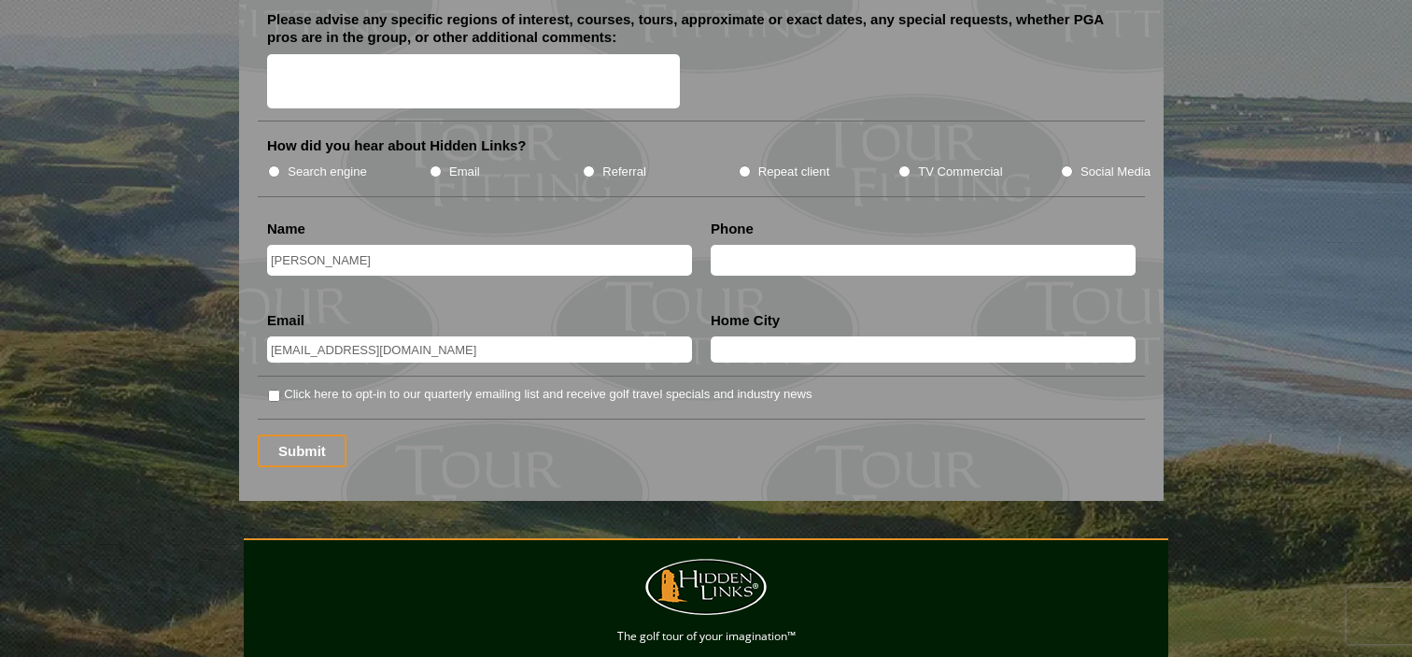
click at [768, 336] on input "text" at bounding box center [923, 349] width 425 height 26
type input "Clearwater"
click at [825, 253] on li "Phone" at bounding box center [923, 254] width 444 height 69
click at [815, 245] on input "text" at bounding box center [923, 260] width 425 height 31
type input "5704362810"
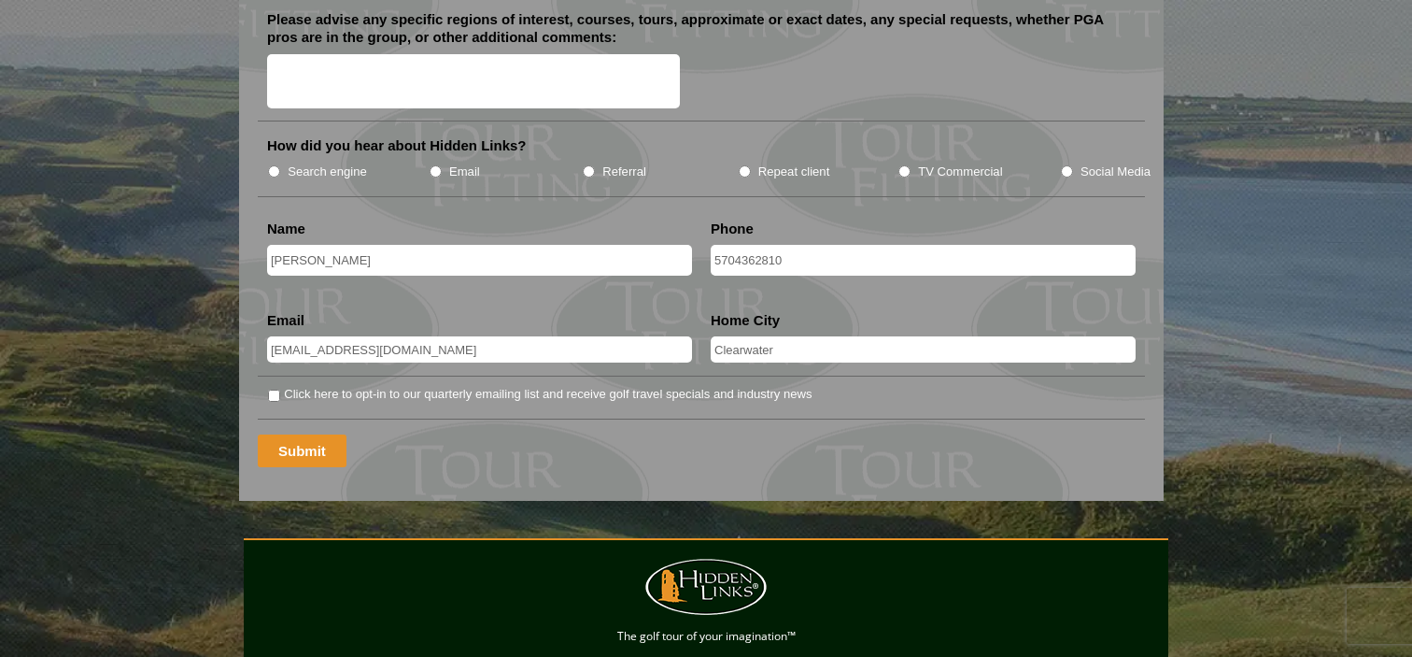
click at [312, 437] on input "Submit" at bounding box center [302, 450] width 89 height 33
